Goal: Information Seeking & Learning: Learn about a topic

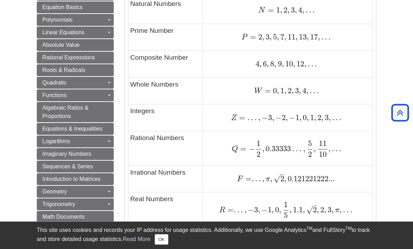
scroll to position [434, 0]
click at [391, 97] on body "Library Chat This site uses cookies and records your IP address for usage stati…" at bounding box center [206, 146] width 413 height 1160
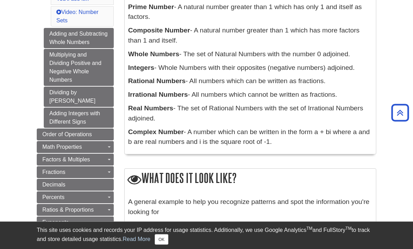
scroll to position [180, 0]
click at [49, 132] on span "Order of Operations" at bounding box center [66, 135] width 49 height 6
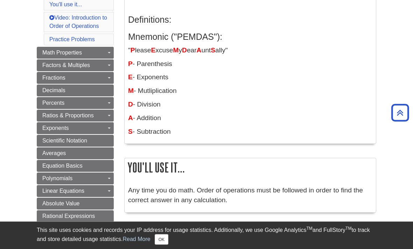
scroll to position [140, 0]
click at [49, 115] on span "Ratios & Proportions" at bounding box center [67, 116] width 51 height 6
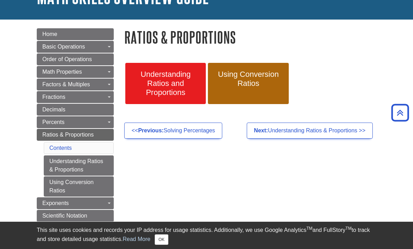
scroll to position [56, 0]
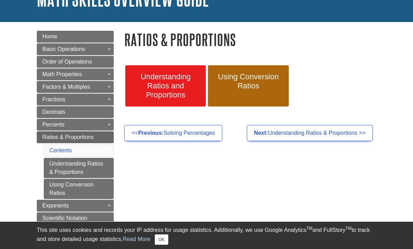
click at [142, 76] on span "Understanding Ratios and Proportions" at bounding box center [165, 85] width 70 height 27
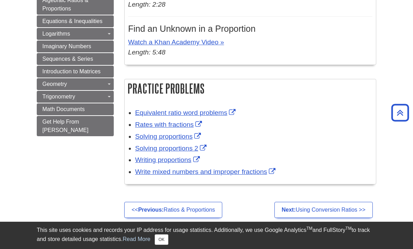
scroll to position [431, 0]
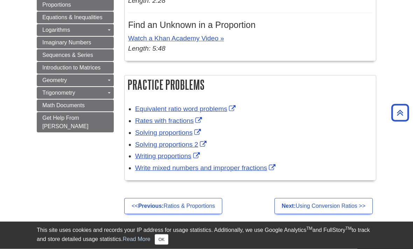
click at [146, 137] on link "Solving proportions" at bounding box center [169, 132] width 68 height 7
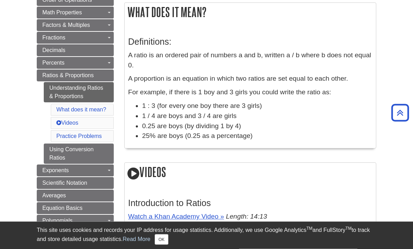
scroll to position [107, 0]
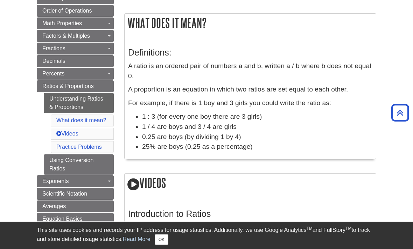
click at [41, 86] on link "Ratios & Proportions" at bounding box center [75, 86] width 77 height 12
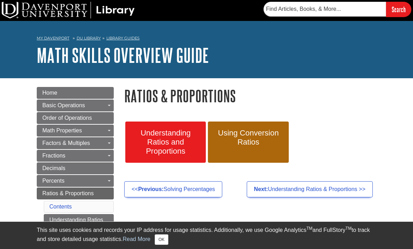
click at [61, 179] on span "Percents" at bounding box center [53, 181] width 22 height 6
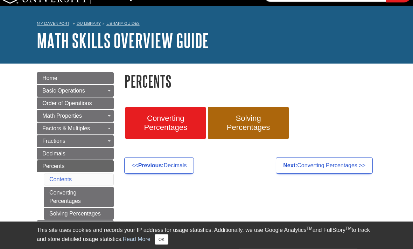
scroll to position [16, 0]
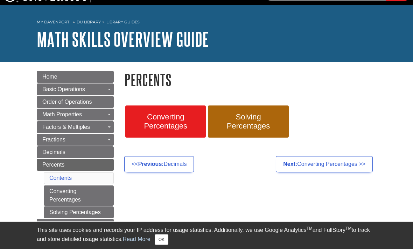
click at [65, 196] on link "Converting Percentages" at bounding box center [79, 196] width 70 height 20
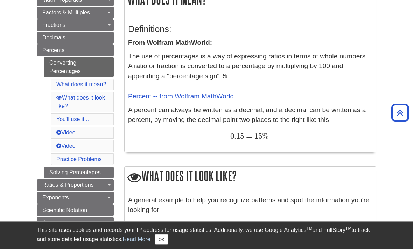
scroll to position [131, 0]
click at [62, 176] on link "Solving Percentages" at bounding box center [79, 173] width 70 height 12
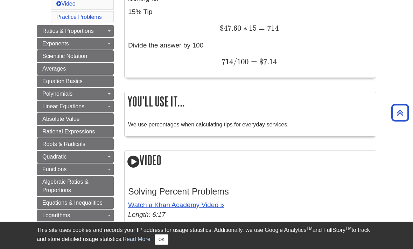
scroll to position [297, 0]
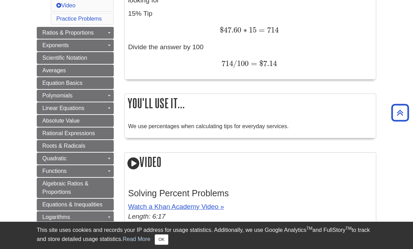
click at [30, 122] on body "Library Chat This site uses cookies and records your IP address for usage stati…" at bounding box center [206, 199] width 413 height 993
click at [21, 151] on body "Library Chat This site uses cookies and records your IP address for usage stati…" at bounding box center [206, 199] width 413 height 993
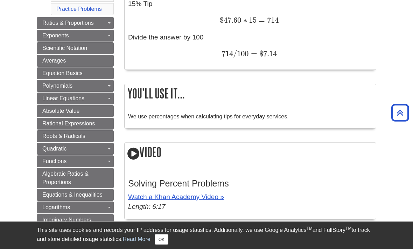
scroll to position [307, 0]
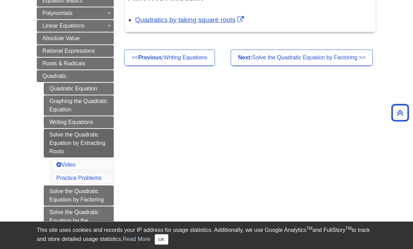
scroll to position [243, 0]
click at [59, 192] on link "Solve the Quadratic Equation by Factoring" at bounding box center [79, 196] width 70 height 20
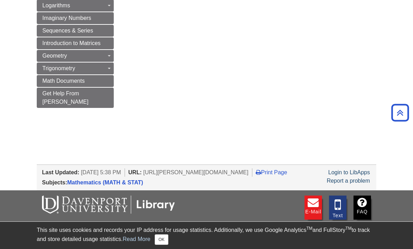
scroll to position [548, 0]
